Goal: Task Accomplishment & Management: Complete application form

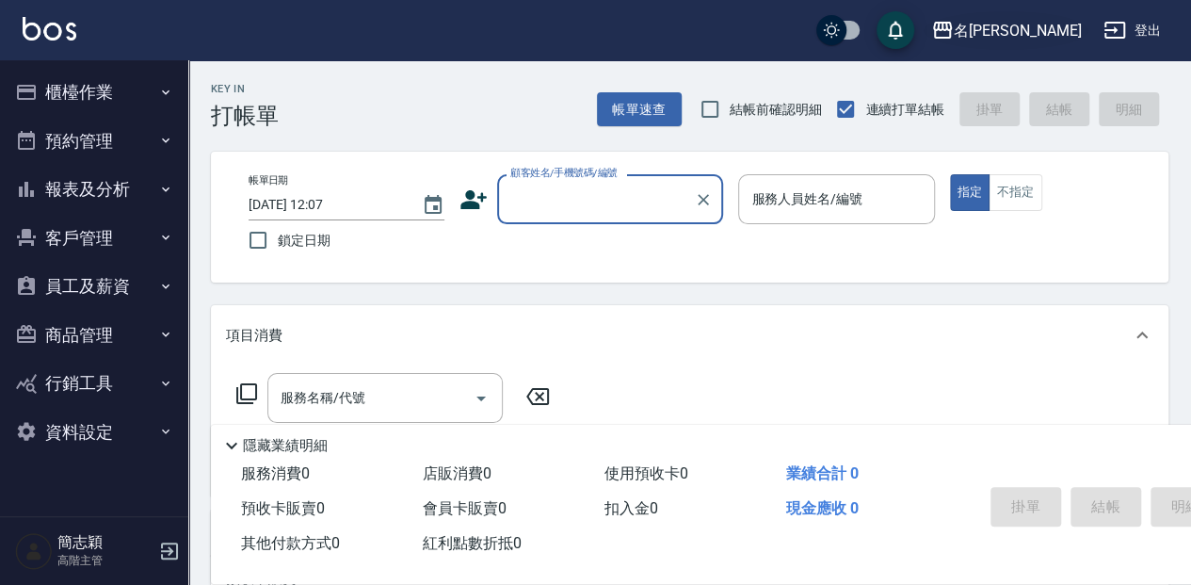
click at [584, 214] on input "顧客姓名/手機號碼/編號" at bounding box center [596, 199] width 181 height 33
click at [571, 190] on input "顧客姓名/手機號碼/編號" at bounding box center [596, 199] width 181 height 33
click at [531, 197] on input "顧客姓名/手機號碼/編號" at bounding box center [596, 199] width 181 height 33
click at [526, 211] on input "顧客姓名/手機號碼/編號" at bounding box center [596, 199] width 181 height 33
click at [954, 34] on icon "button" at bounding box center [942, 30] width 23 height 23
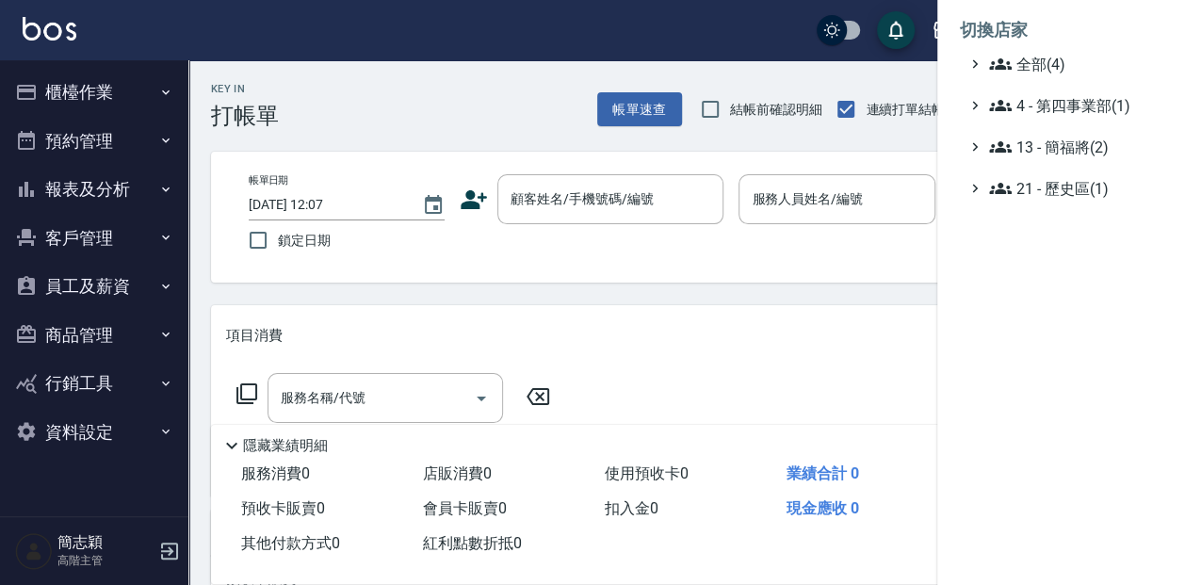
click at [144, 89] on div at bounding box center [600, 292] width 1201 height 585
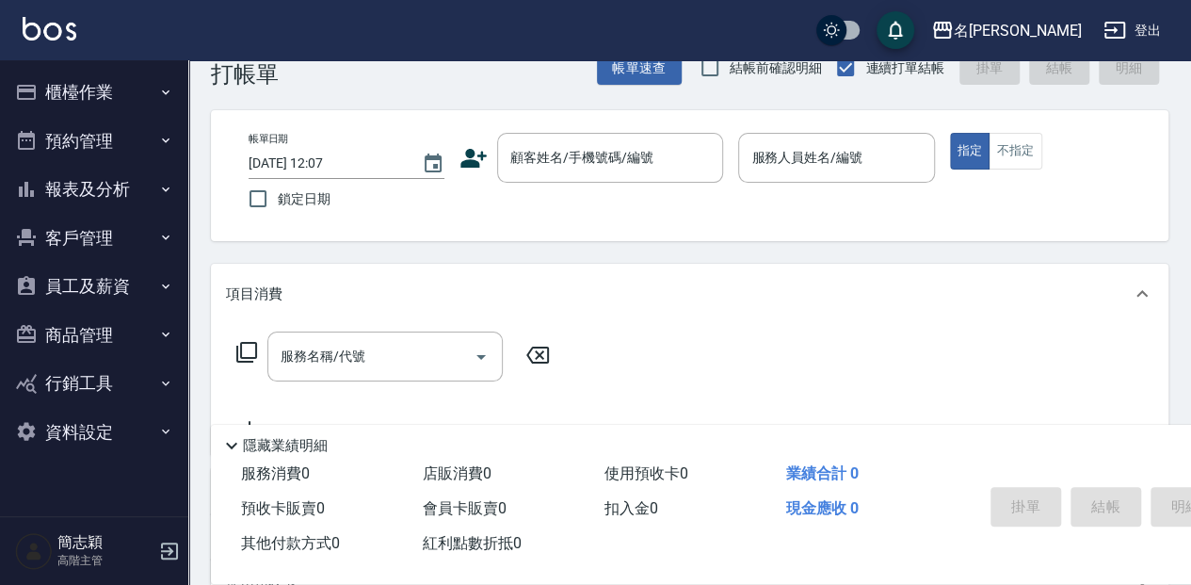
scroll to position [62, 0]
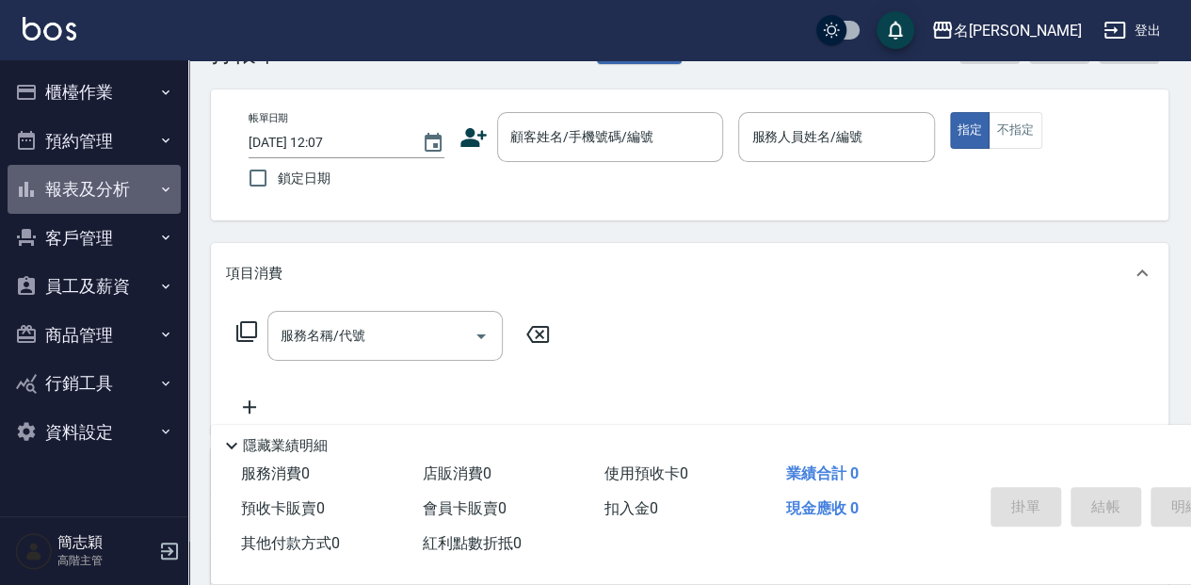
click at [125, 183] on button "報表及分析" at bounding box center [94, 189] width 173 height 49
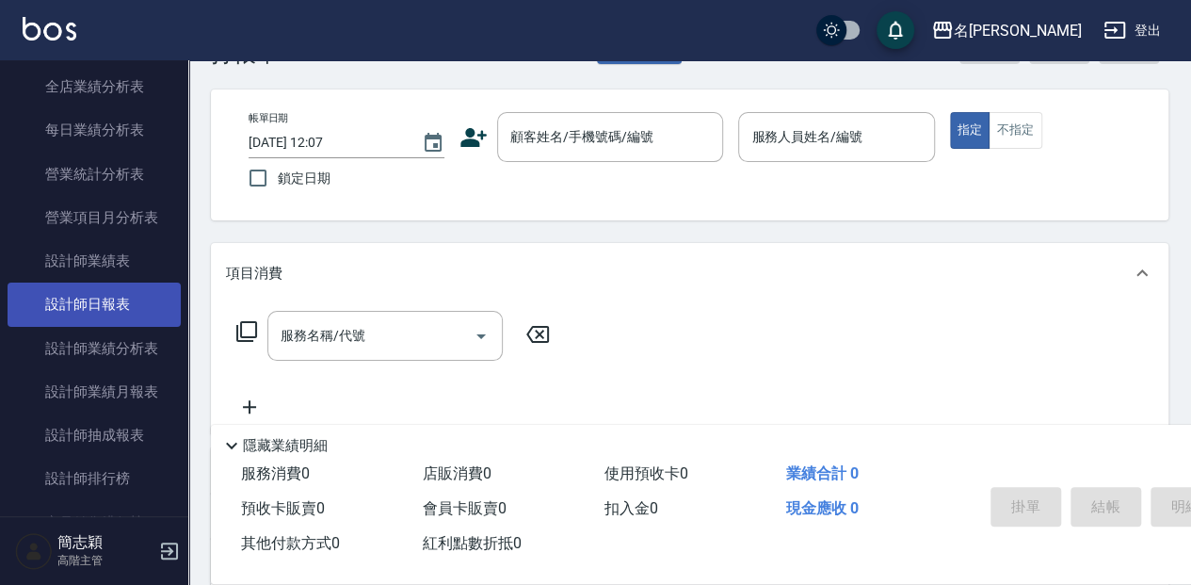
scroll to position [627, 0]
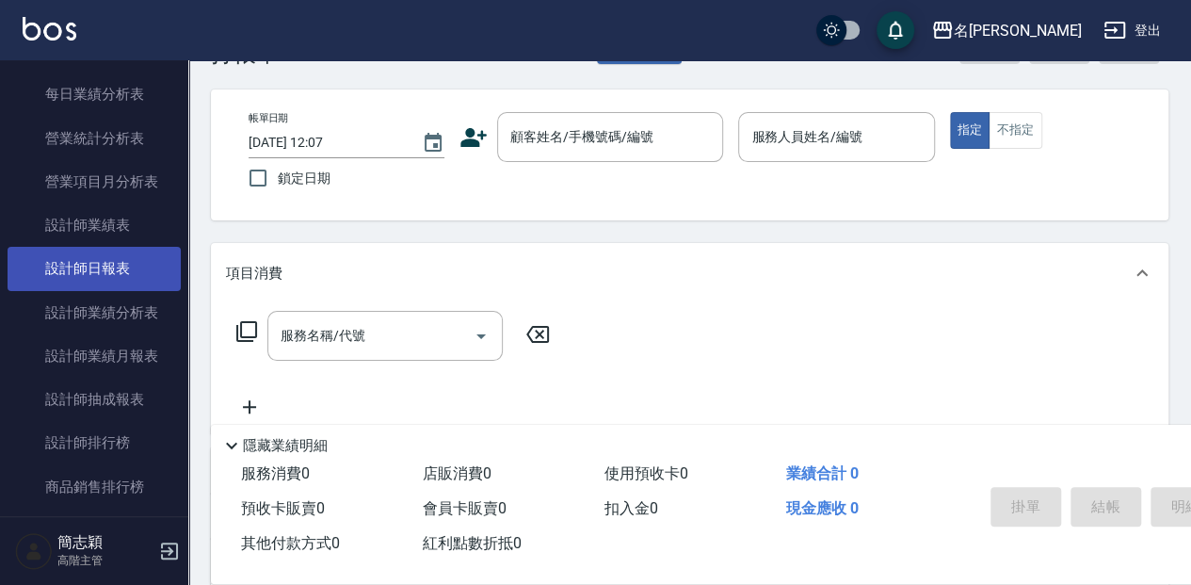
click at [116, 274] on link "設計師日報表" at bounding box center [94, 268] width 173 height 43
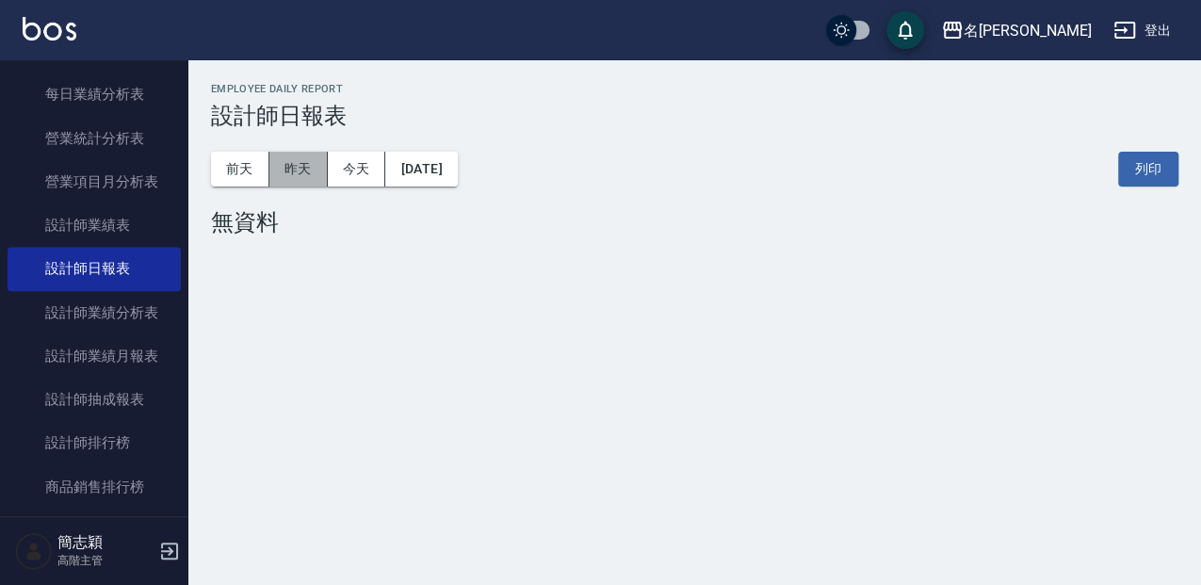
click at [298, 177] on button "昨天" at bounding box center [298, 169] width 58 height 35
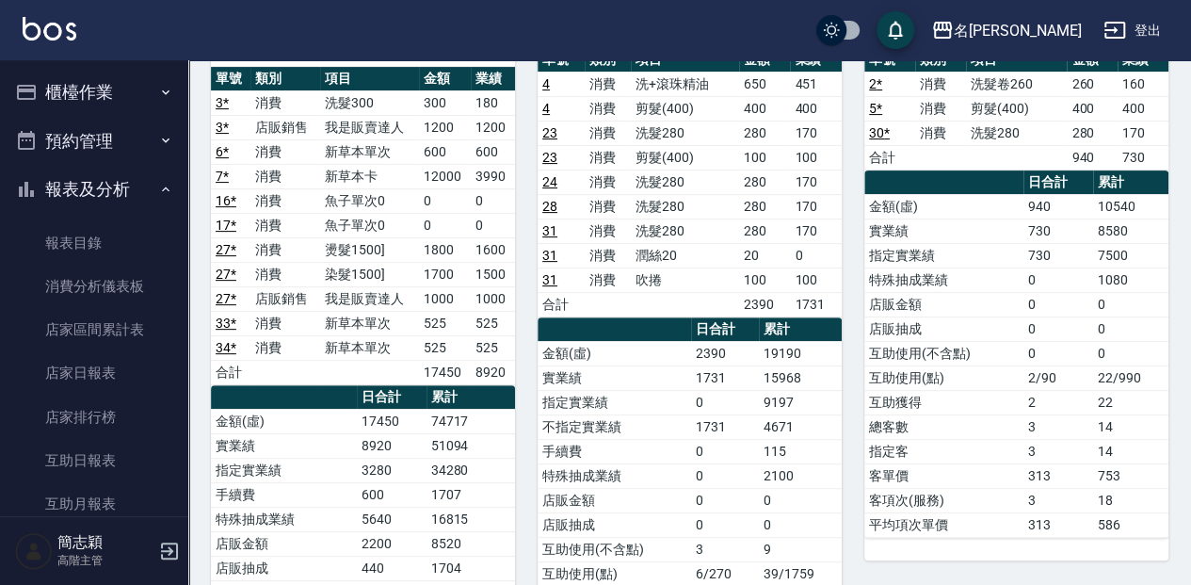
scroll to position [188, 0]
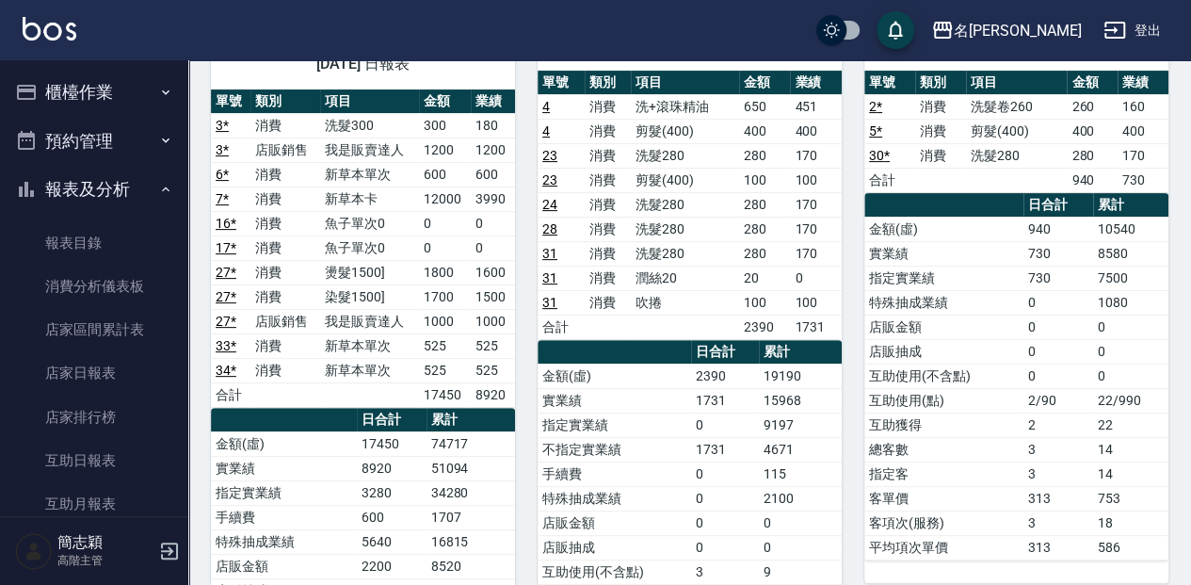
click at [111, 81] on button "櫃檯作業" at bounding box center [94, 92] width 173 height 49
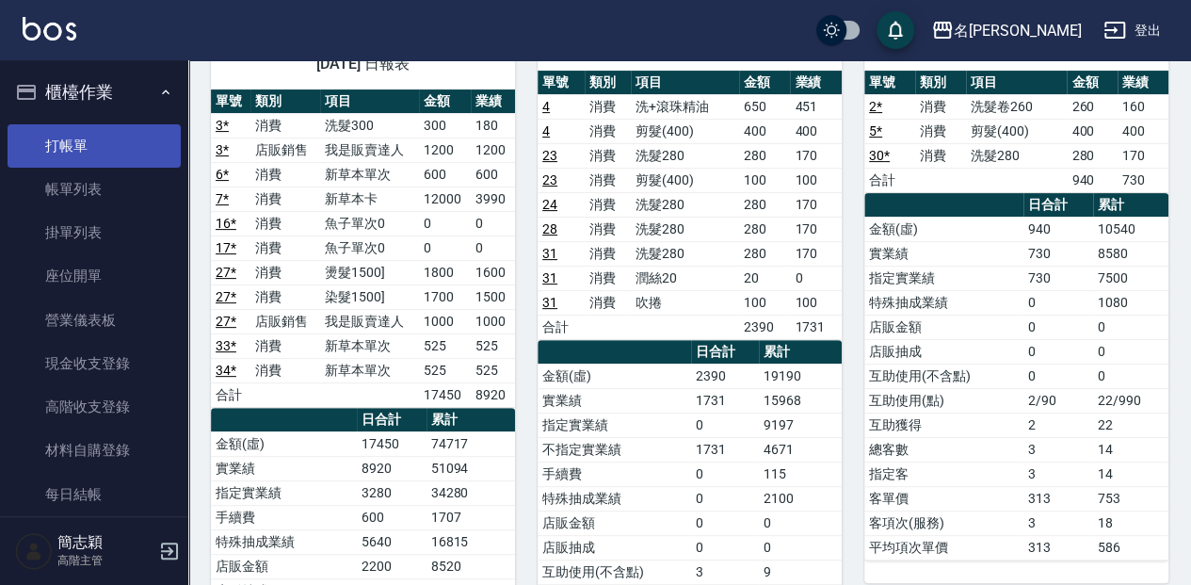
click at [100, 152] on link "打帳單" at bounding box center [94, 145] width 173 height 43
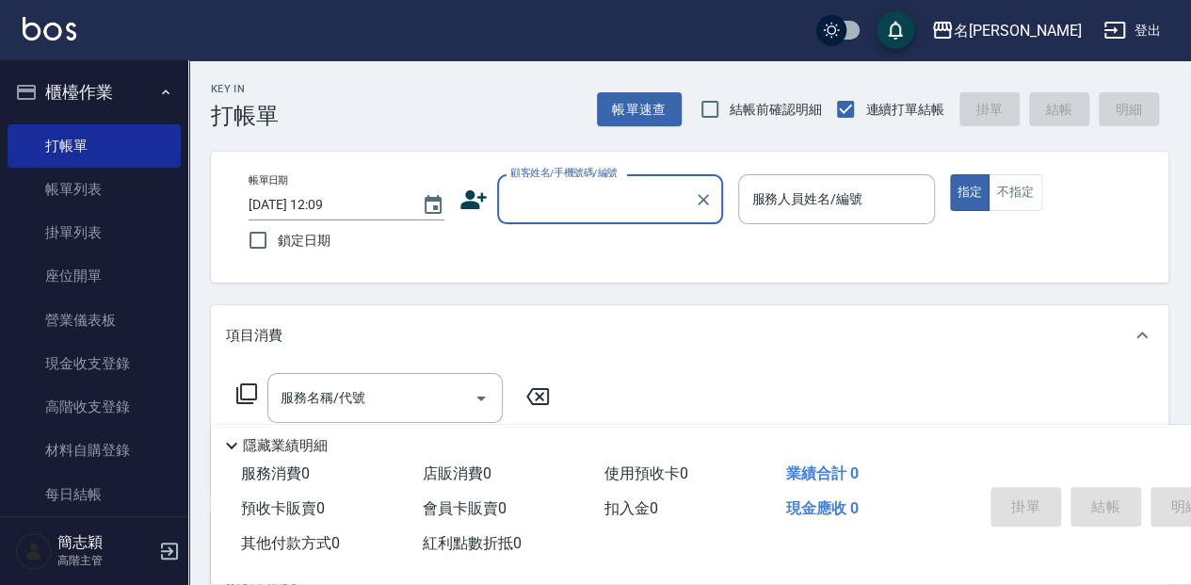
click at [580, 206] on div "顧客姓名/手機號碼/編號 顧客姓名/手機號碼/編號" at bounding box center [610, 199] width 226 height 50
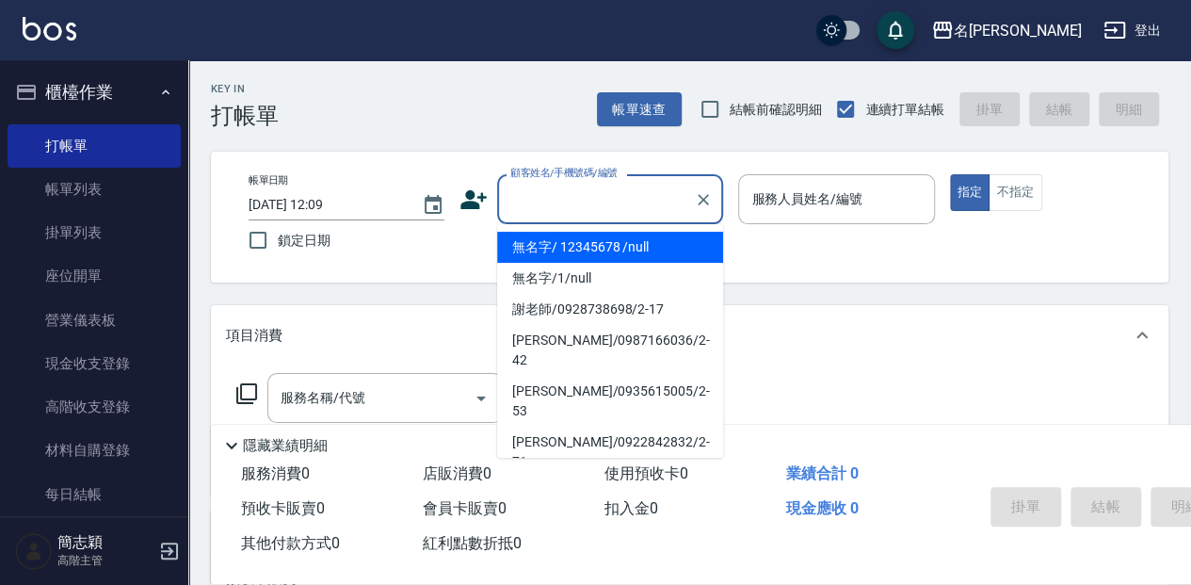
click at [578, 215] on input "顧客姓名/手機號碼/編號" at bounding box center [596, 199] width 181 height 33
drag, startPoint x: 585, startPoint y: 252, endPoint x: 625, endPoint y: 243, distance: 41.6
click at [586, 252] on li "無名字/ 12345678 /null" at bounding box center [610, 247] width 226 height 31
type input "無名字/ 12345678 /null"
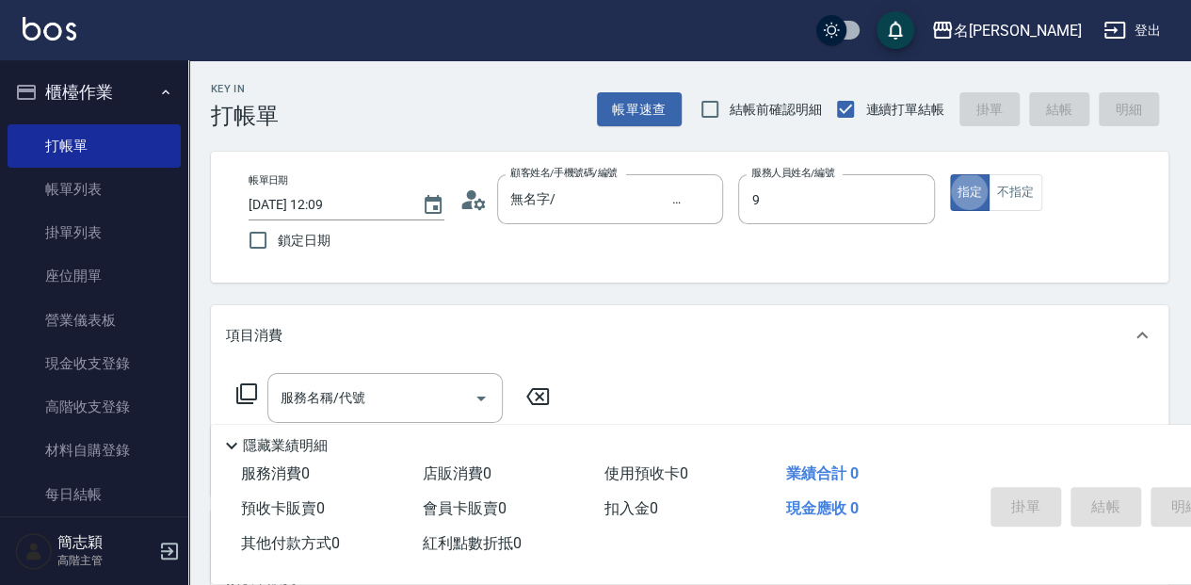
type input "[PERSON_NAME]-9"
type button "true"
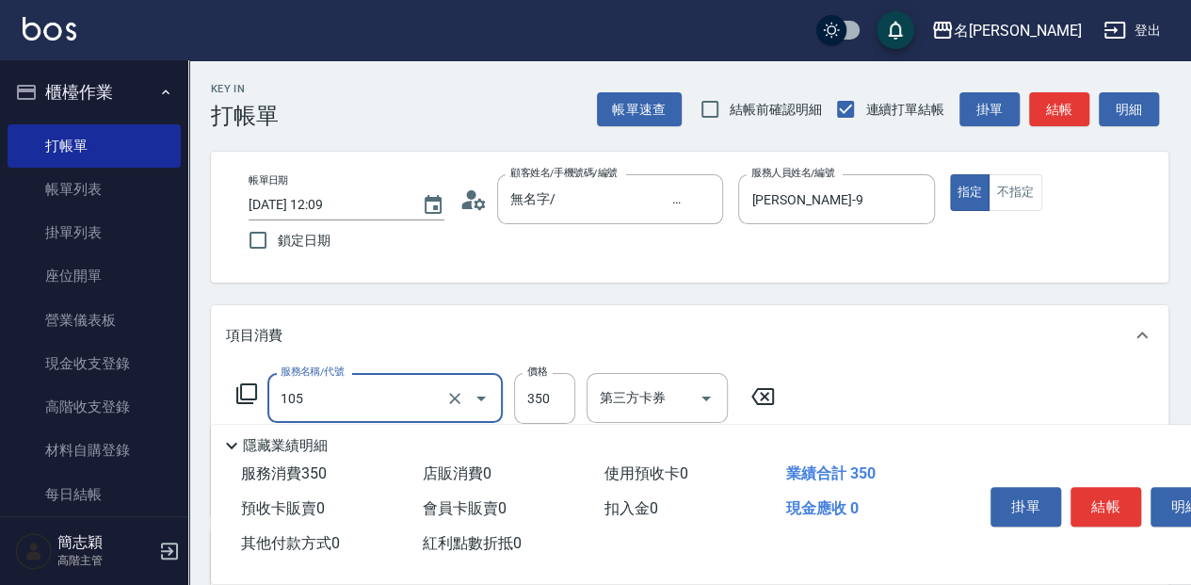
type input "新草本單次(105)"
type input "舊有卡券"
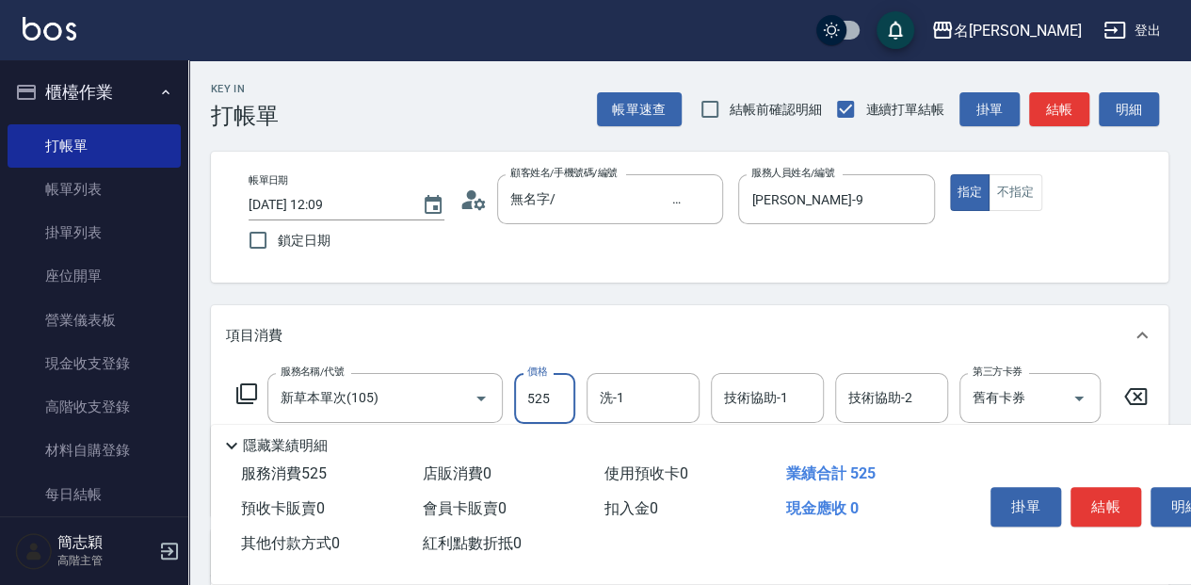
type input "525"
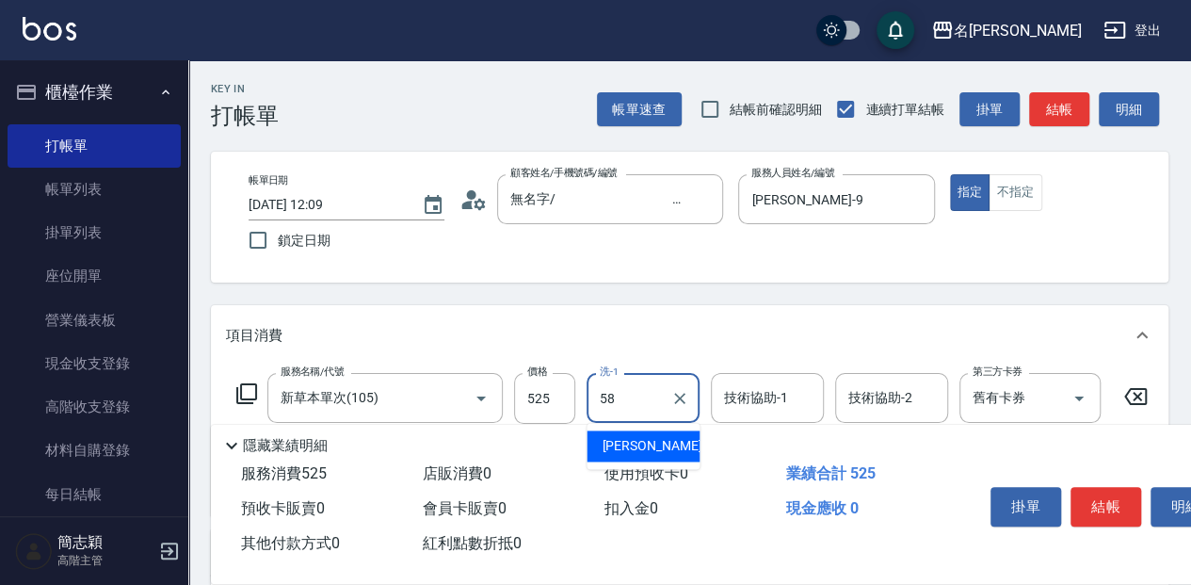
type input "[PERSON_NAME]-58"
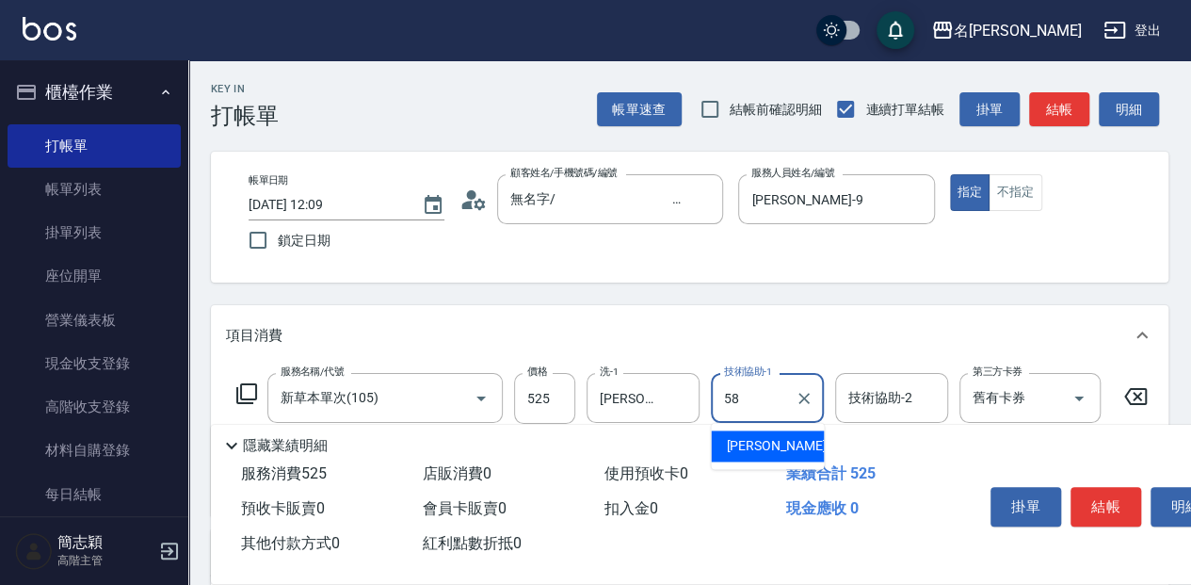
type input "[PERSON_NAME]-58"
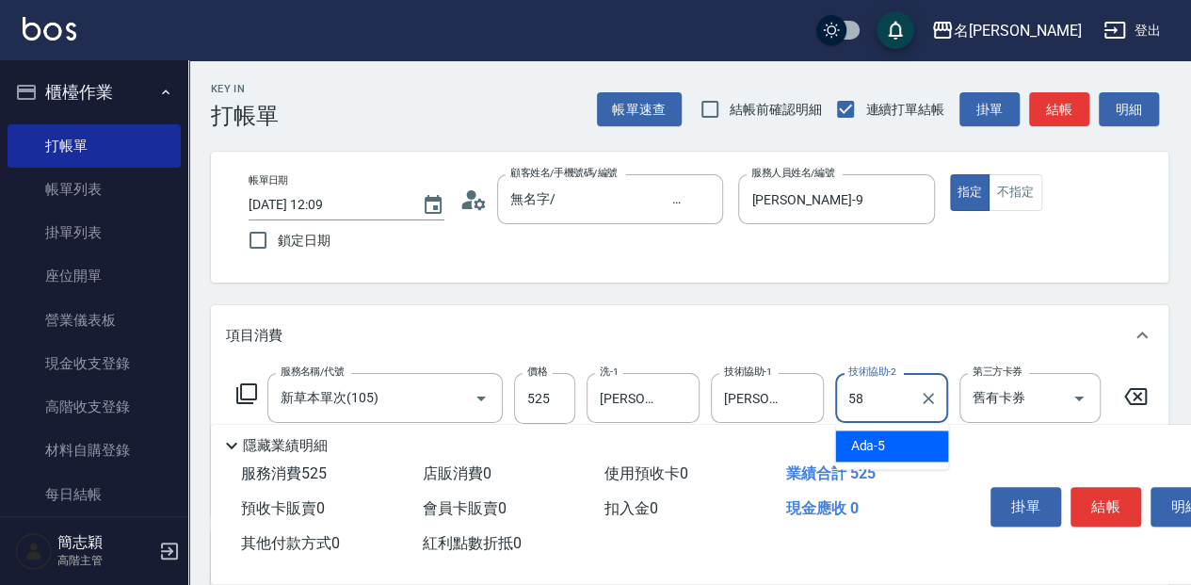
type input "[PERSON_NAME]-58"
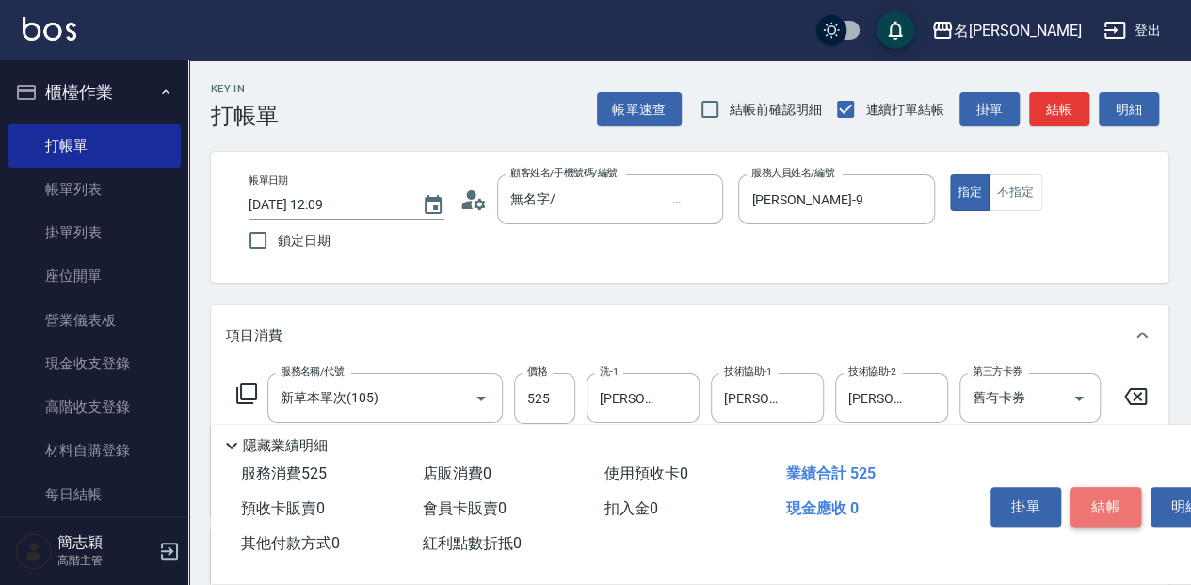
click at [1118, 492] on button "結帳" at bounding box center [1106, 507] width 71 height 40
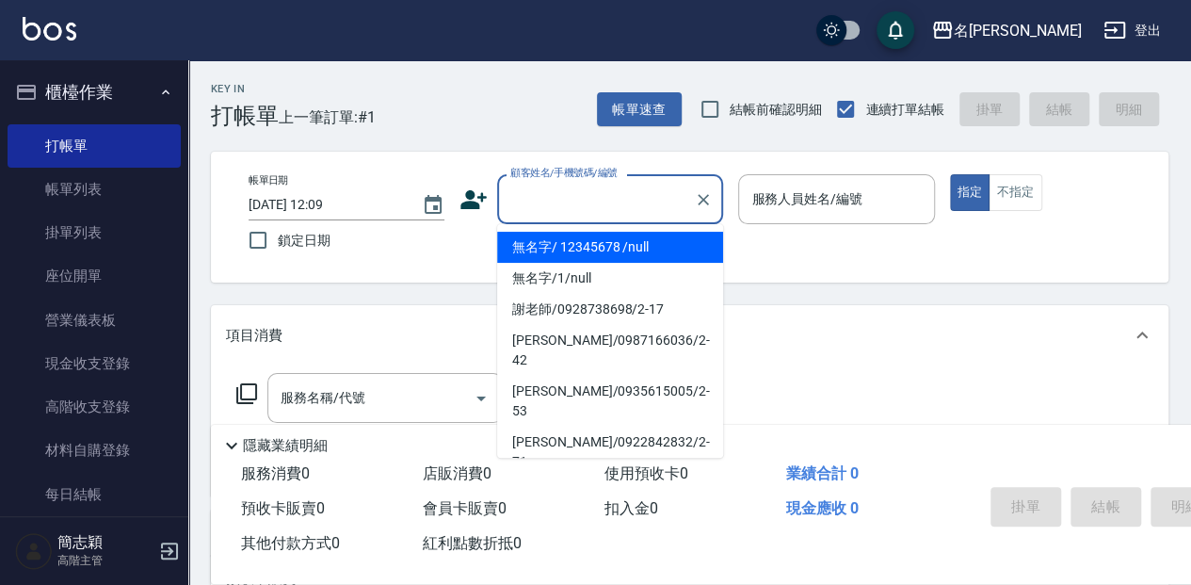
click at [561, 208] on input "顧客姓名/手機號碼/編號" at bounding box center [596, 199] width 181 height 33
click at [578, 243] on li "無名字/ 12345678 /null" at bounding box center [610, 247] width 226 height 31
type input "無名字/ 12345678 /null"
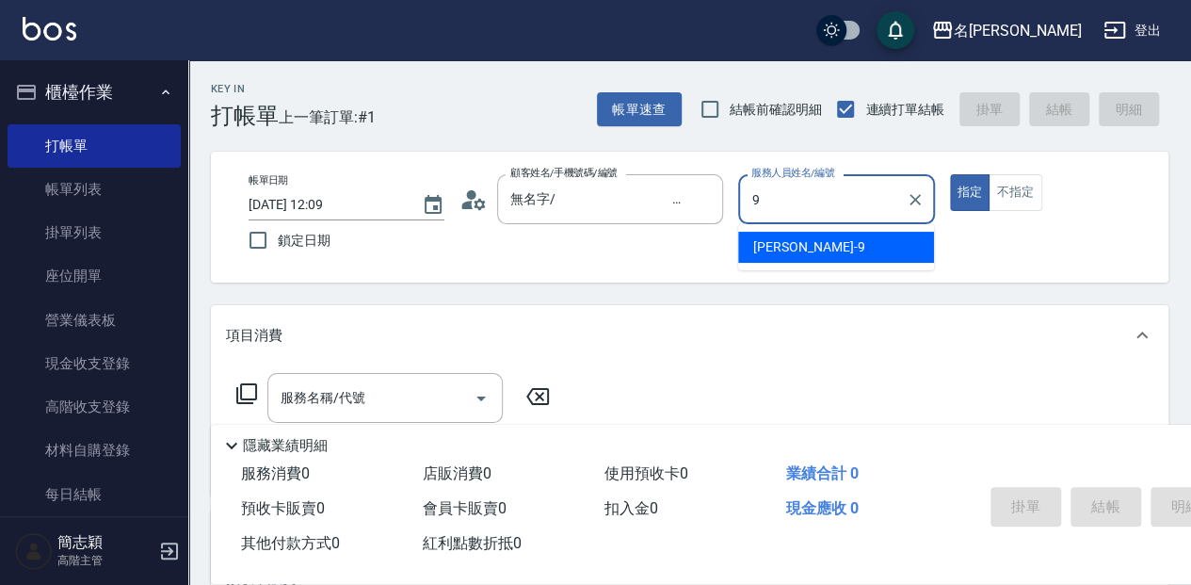
type input "[PERSON_NAME]-9"
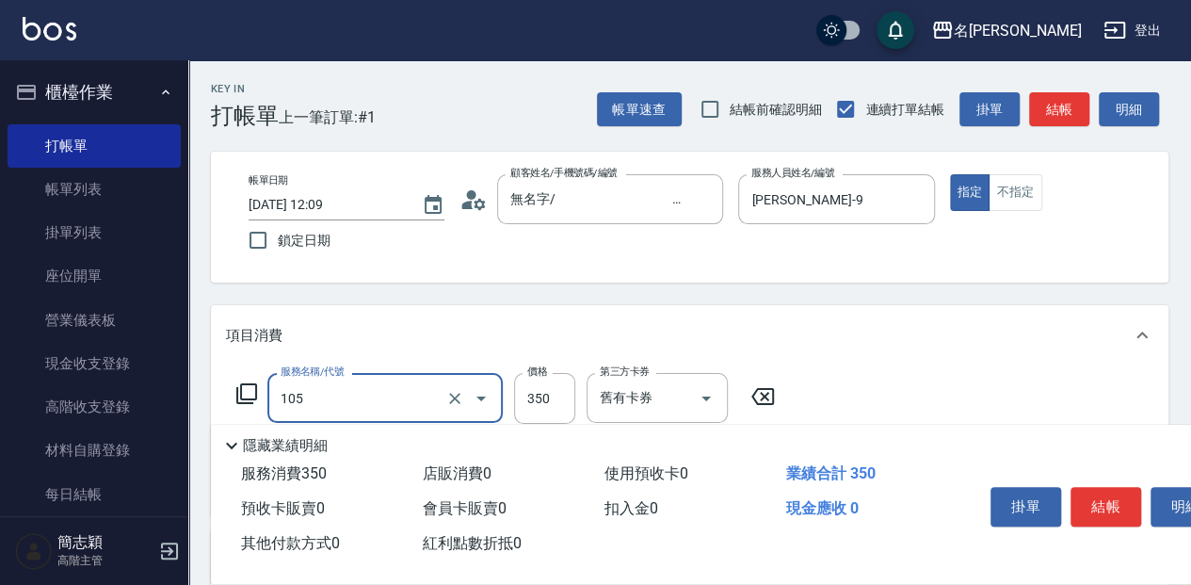
type input "新草本單次(105)"
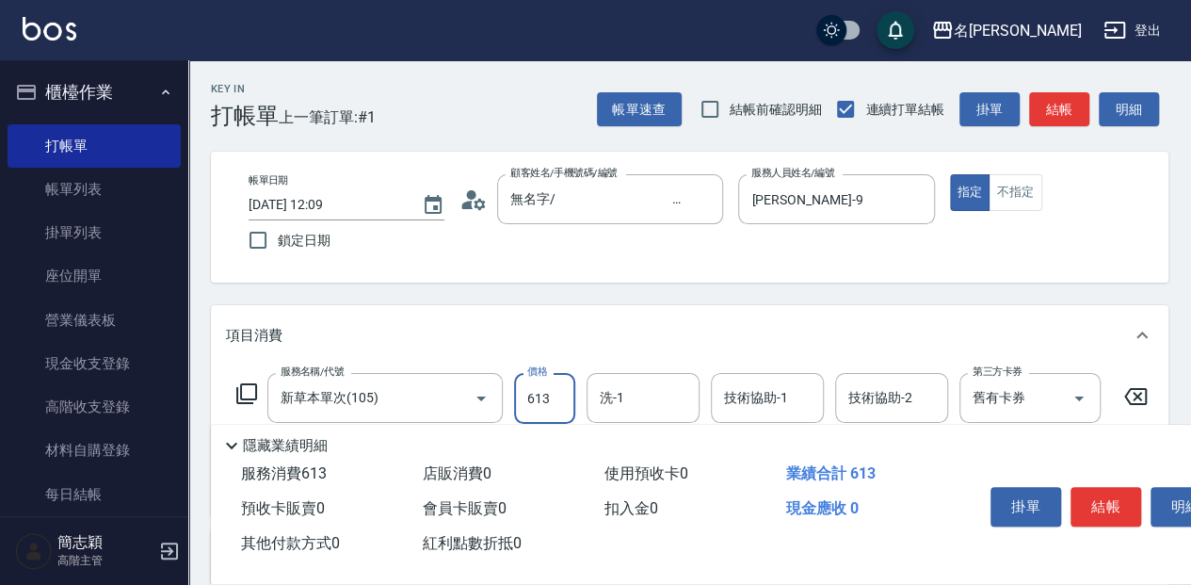
type input "613"
type input "[PERSON_NAME]-58"
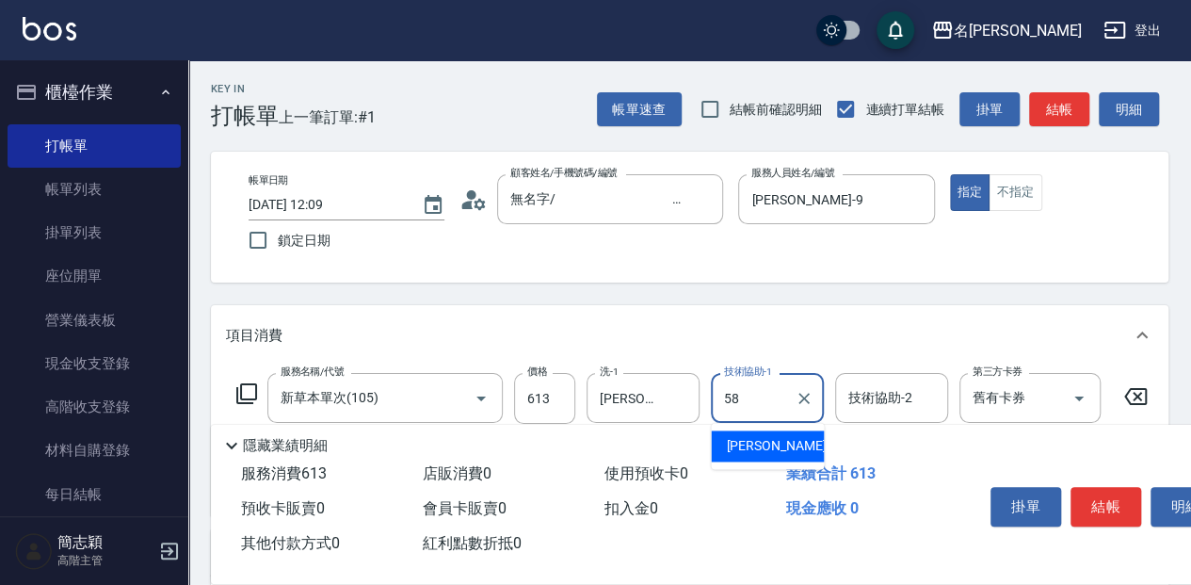
type input "[PERSON_NAME]-58"
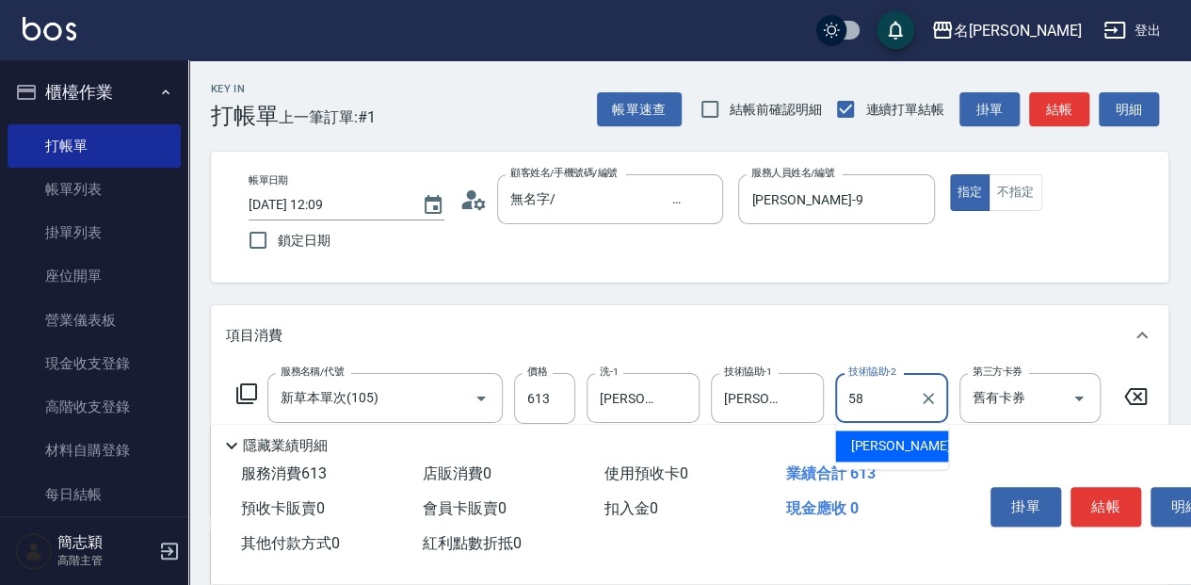
type input "[PERSON_NAME]-58"
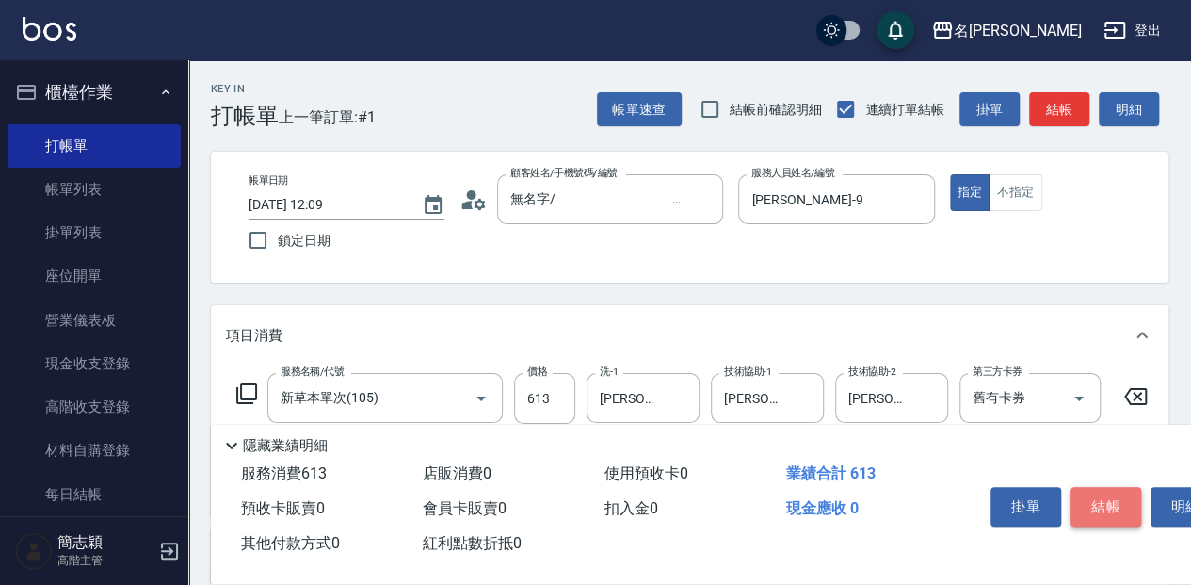
click at [1111, 501] on button "結帳" at bounding box center [1106, 507] width 71 height 40
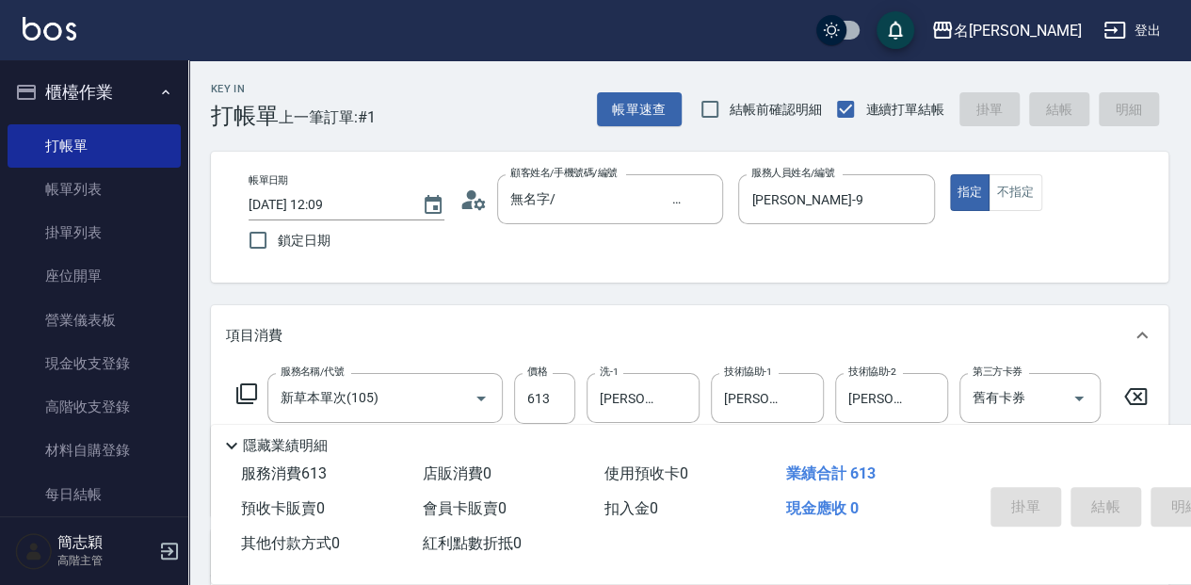
type input "[DATE] 12:10"
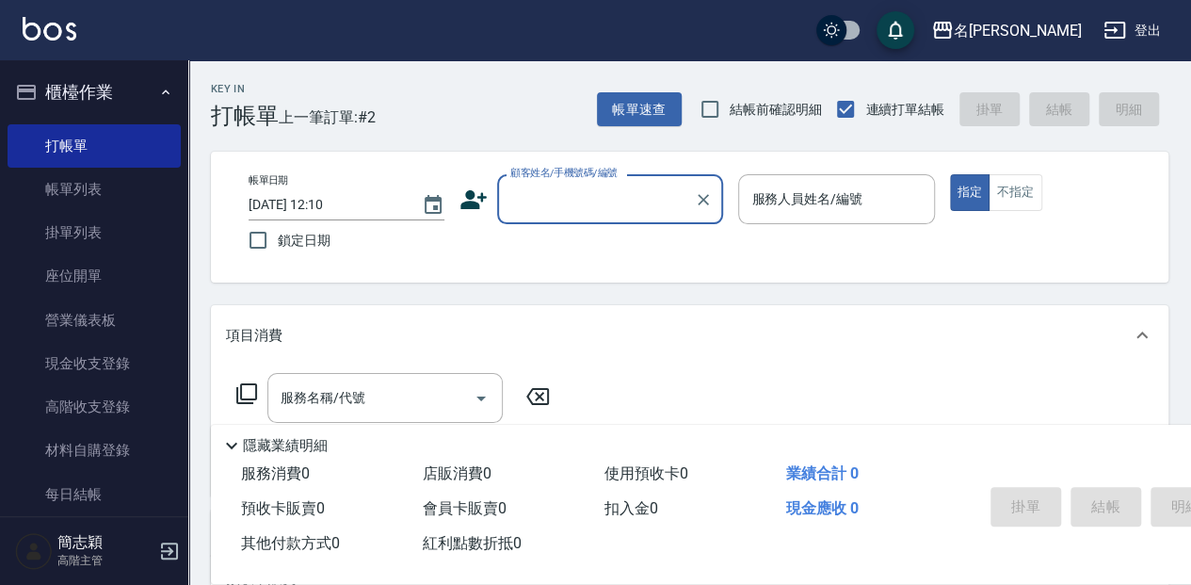
click at [580, 205] on input "顧客姓名/手機號碼/編號" at bounding box center [596, 199] width 181 height 33
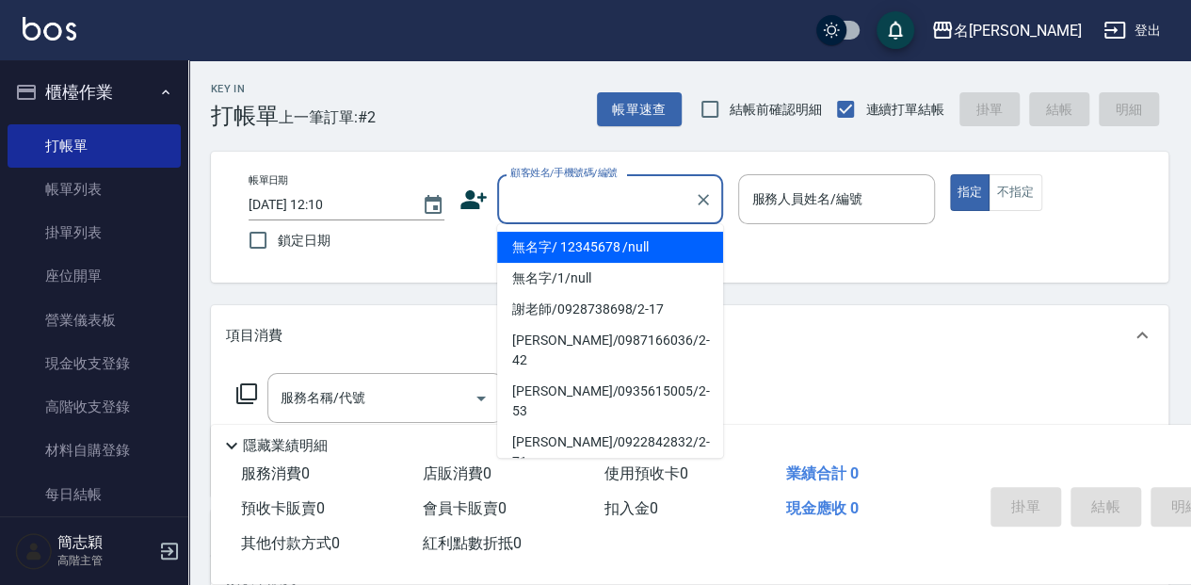
click at [580, 244] on li "無名字/ 12345678 /null" at bounding box center [610, 247] width 226 height 31
type input "無名字/ 12345678 /null"
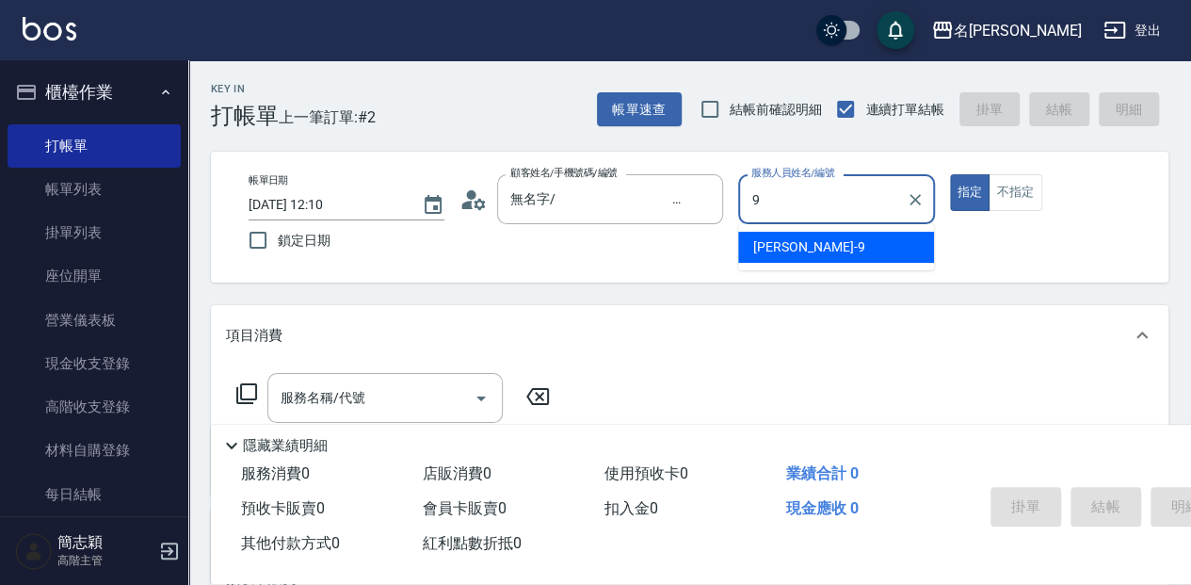
type input "[PERSON_NAME]-9"
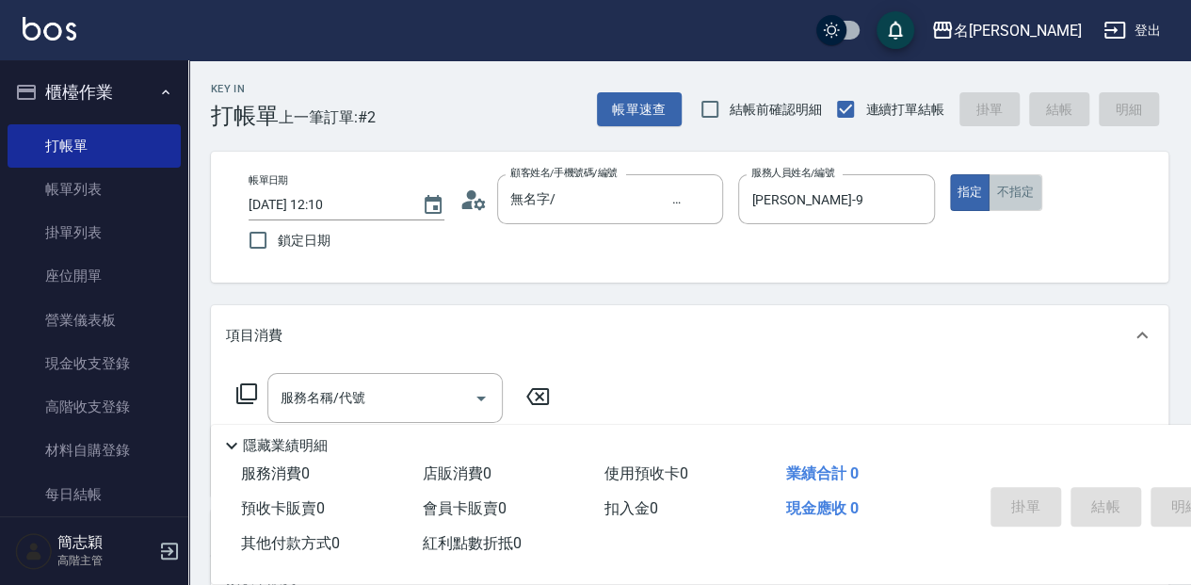
click at [1035, 205] on button "不指定" at bounding box center [1015, 192] width 53 height 37
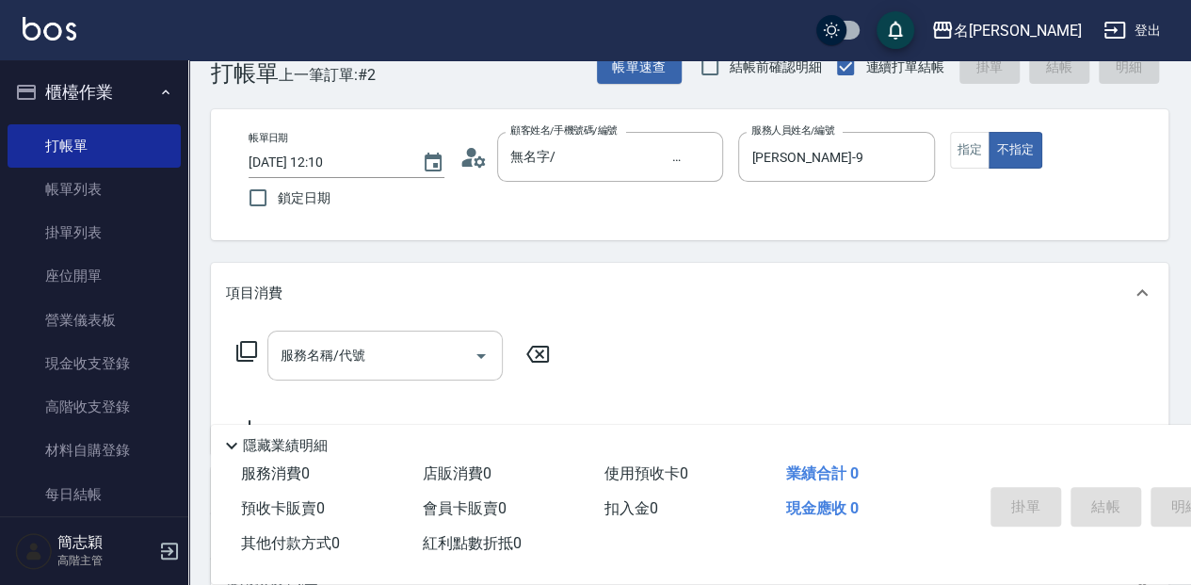
scroll to position [62, 0]
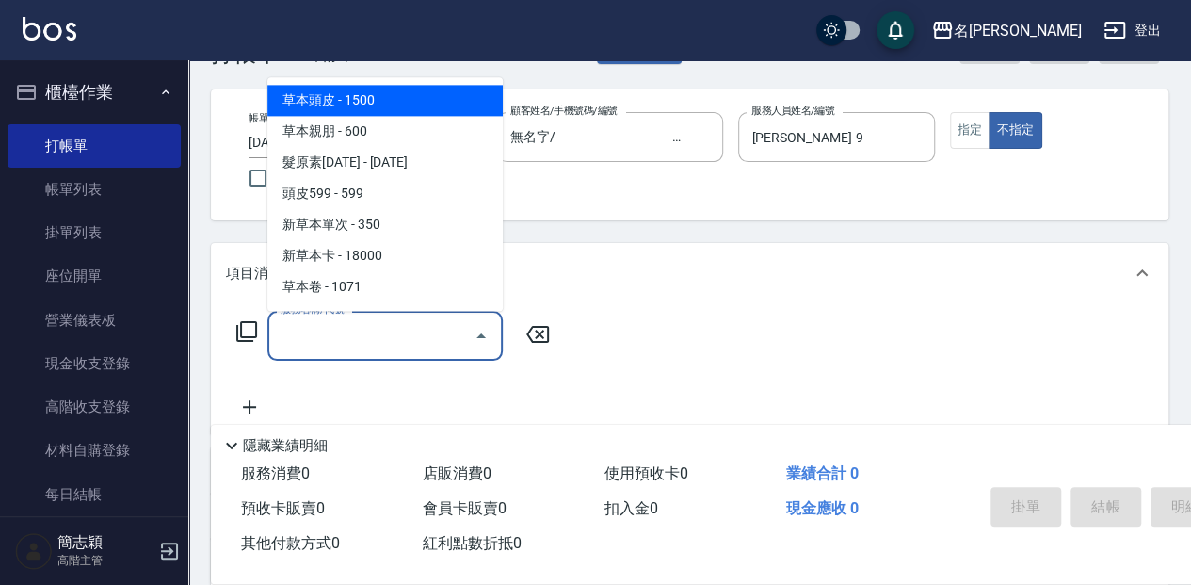
click at [399, 336] on input "服務名稱/代號" at bounding box center [371, 335] width 190 height 33
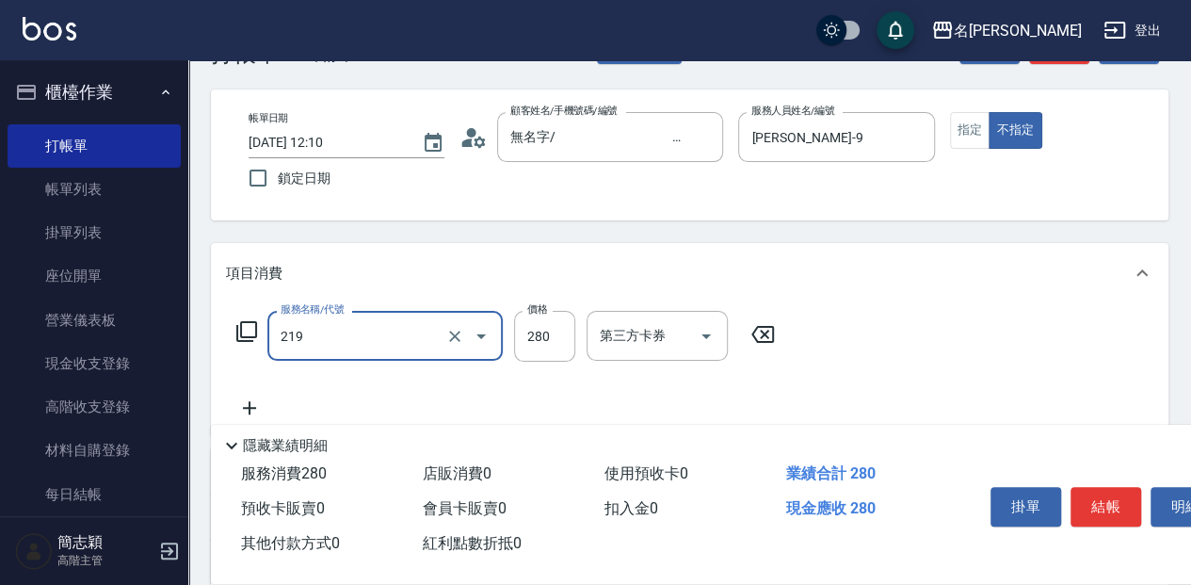
type input "洗髮280(219)"
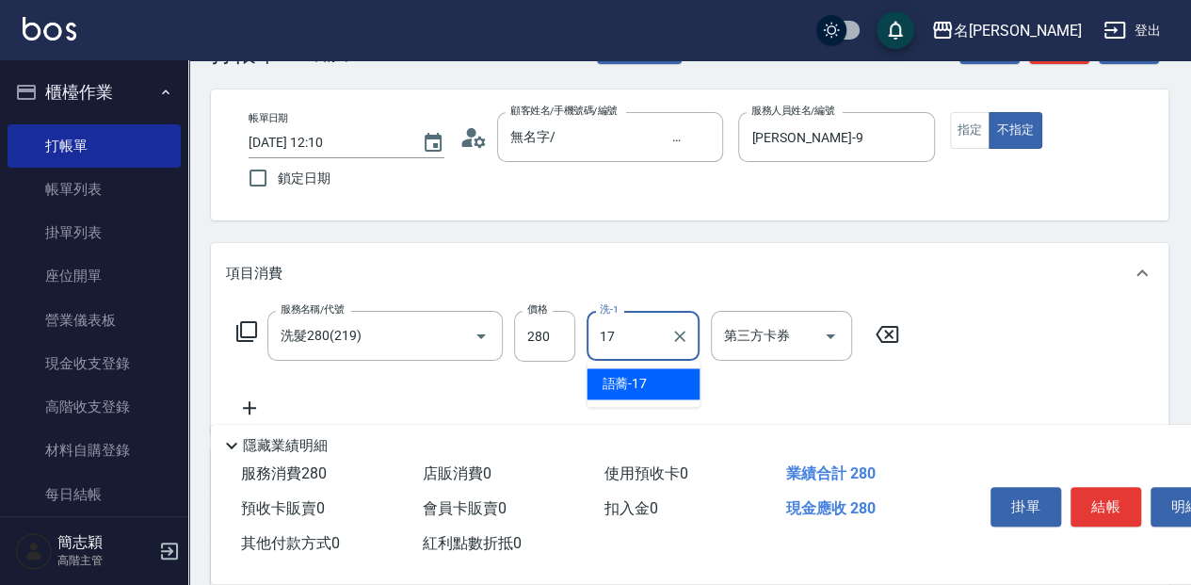
type input "語蕎-17"
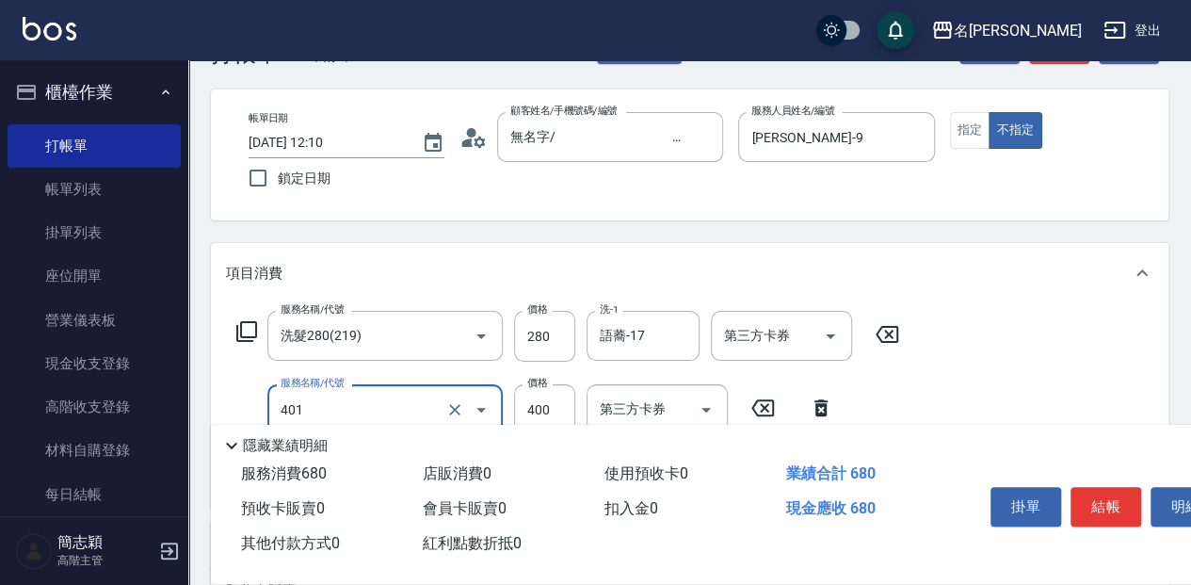
type input "剪髮(400)(401)"
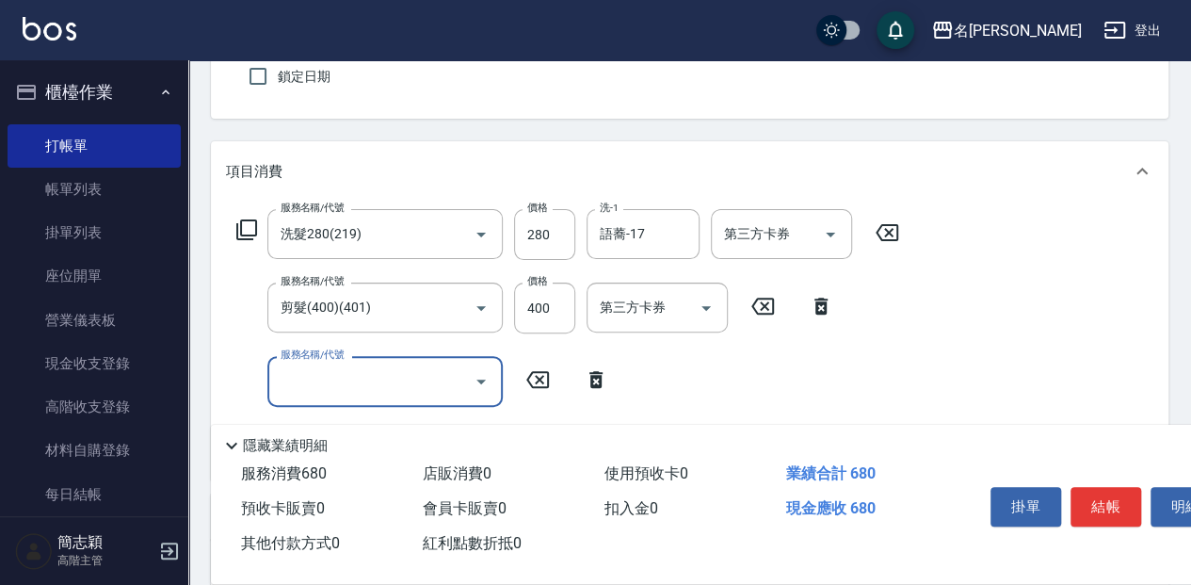
scroll to position [188, 0]
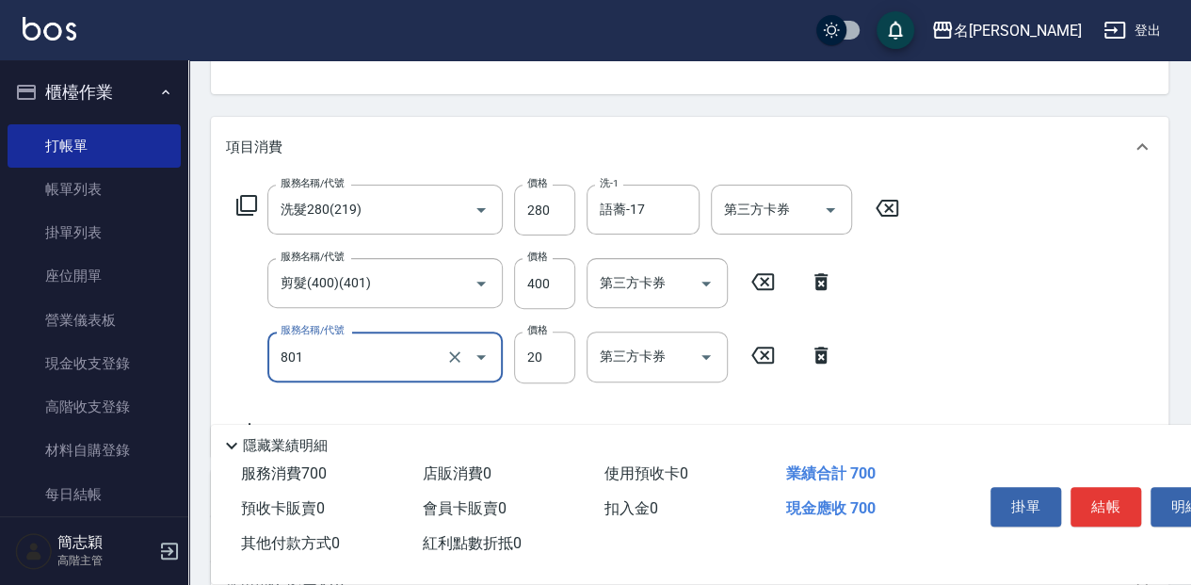
type input "潤絲20(801)"
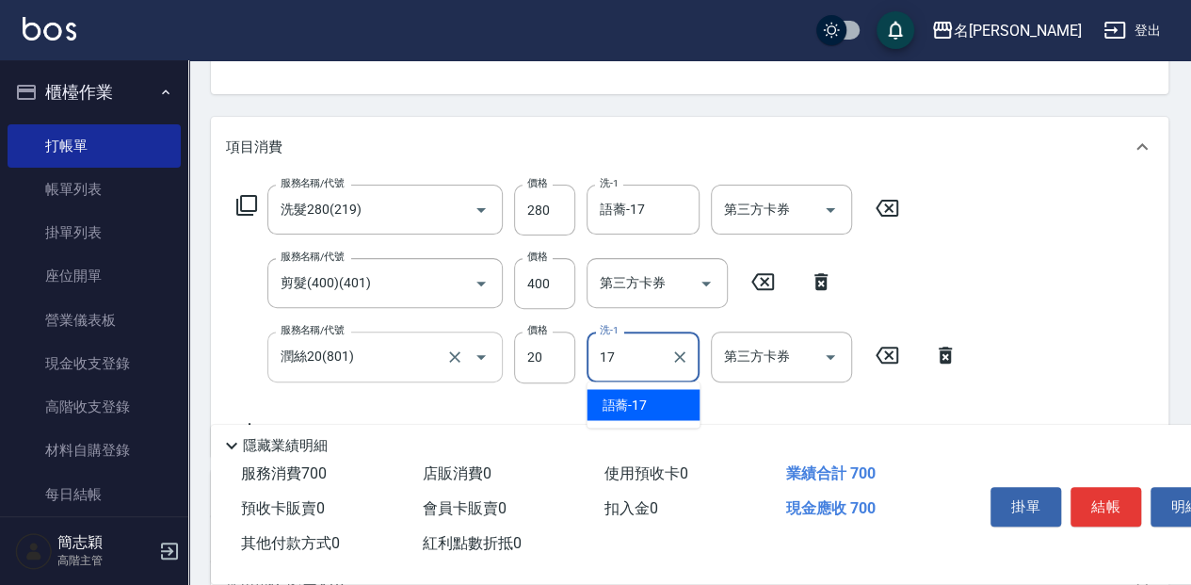
type input "語蕎-17"
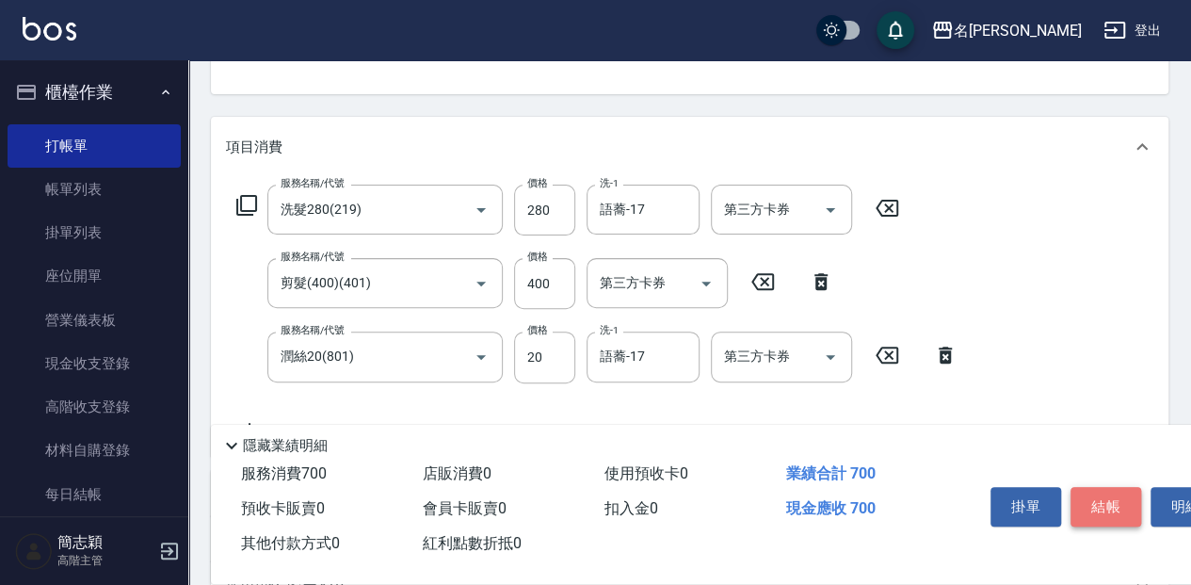
click at [1120, 503] on button "結帳" at bounding box center [1106, 507] width 71 height 40
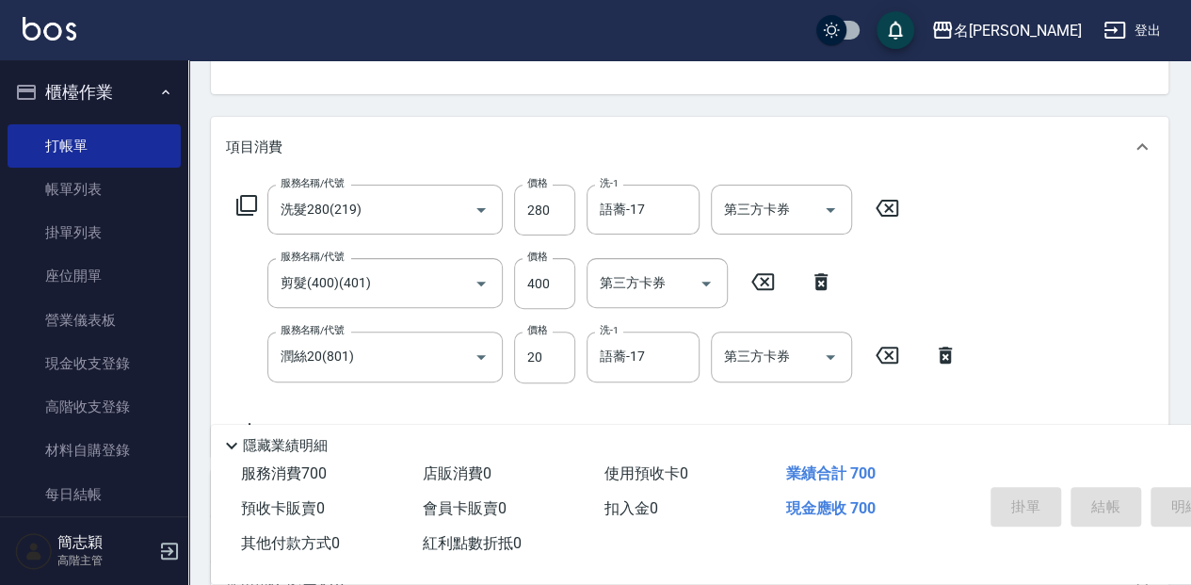
type input "[DATE] 12:21"
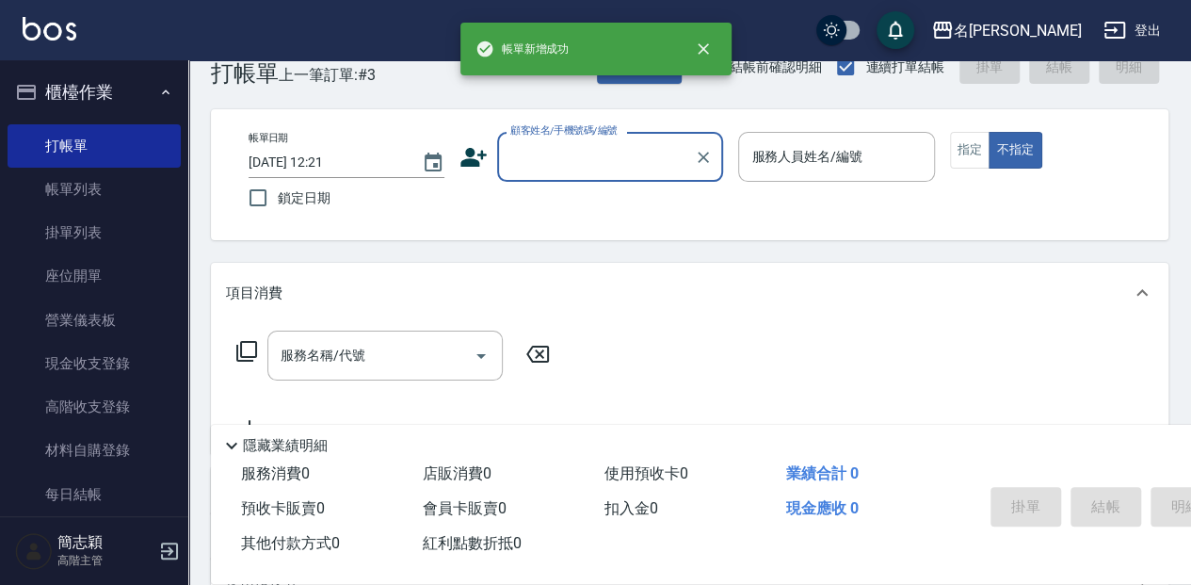
scroll to position [0, 0]
